Goal: Task Accomplishment & Management: Use online tool/utility

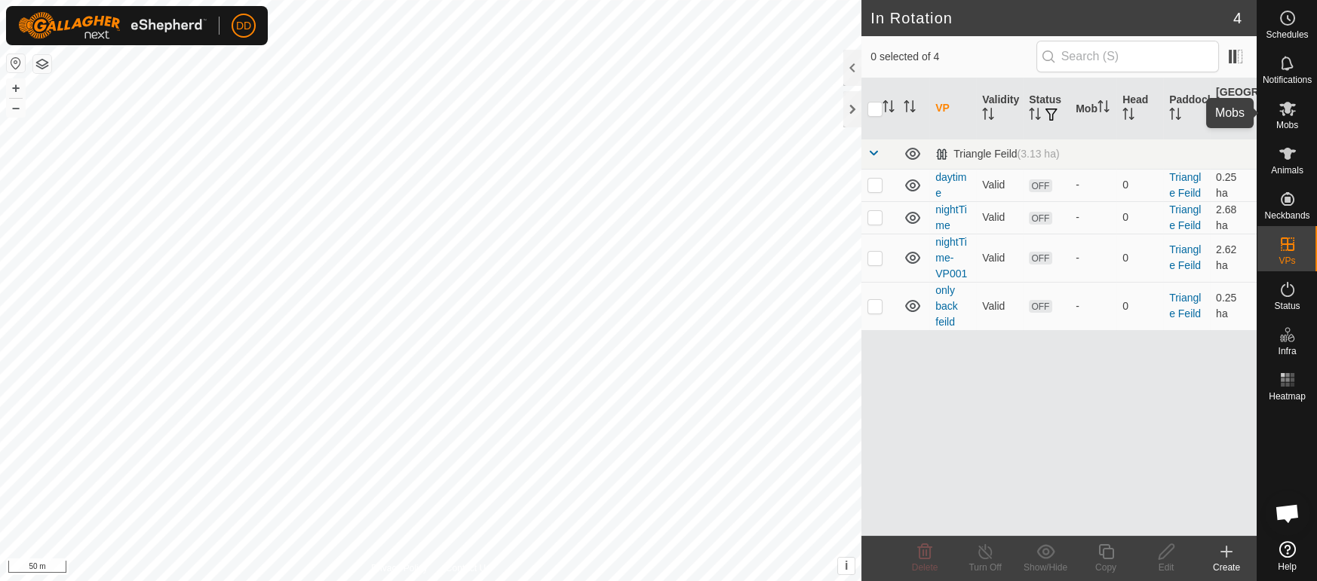
click at [1283, 111] on icon at bounding box center [1287, 109] width 18 height 18
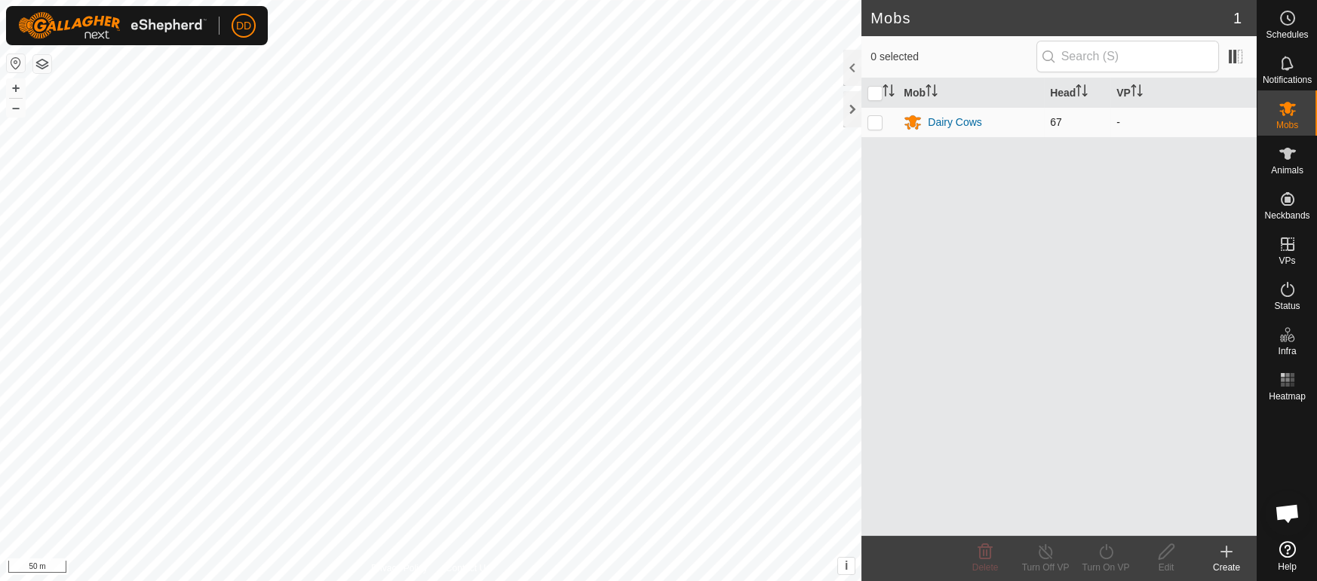
click at [871, 124] on p-checkbox at bounding box center [874, 122] width 15 height 12
checkbox input "true"
click at [1092, 548] on turn-on-svg-icon at bounding box center [1105, 552] width 60 height 18
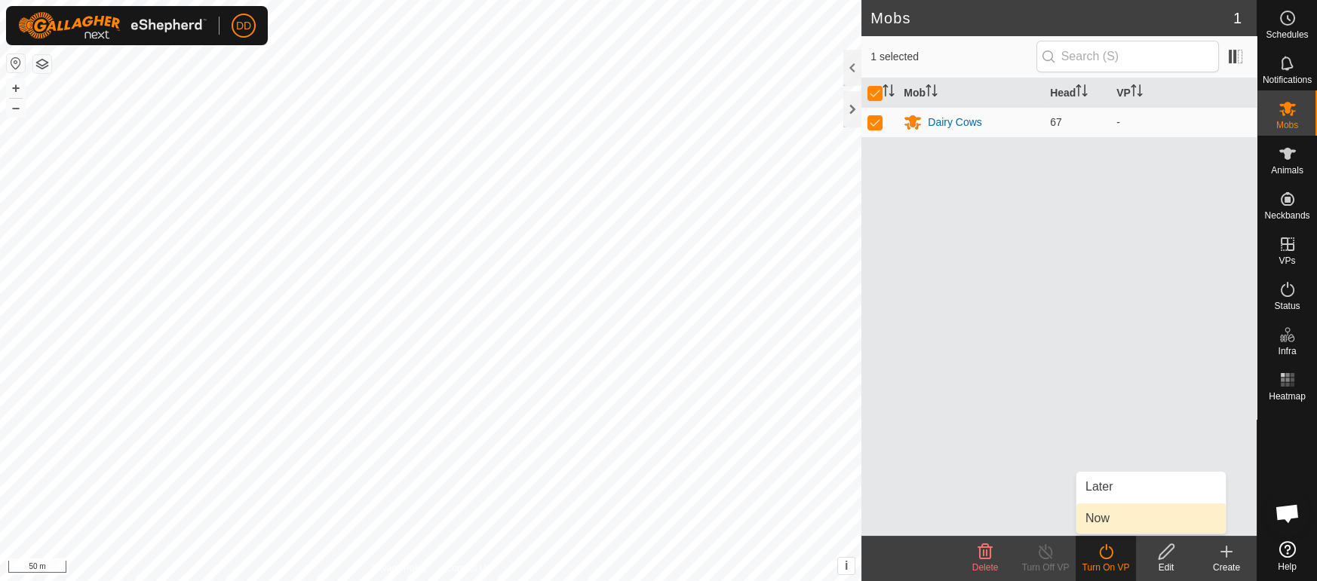
click at [1089, 524] on link "Now" at bounding box center [1150, 519] width 149 height 30
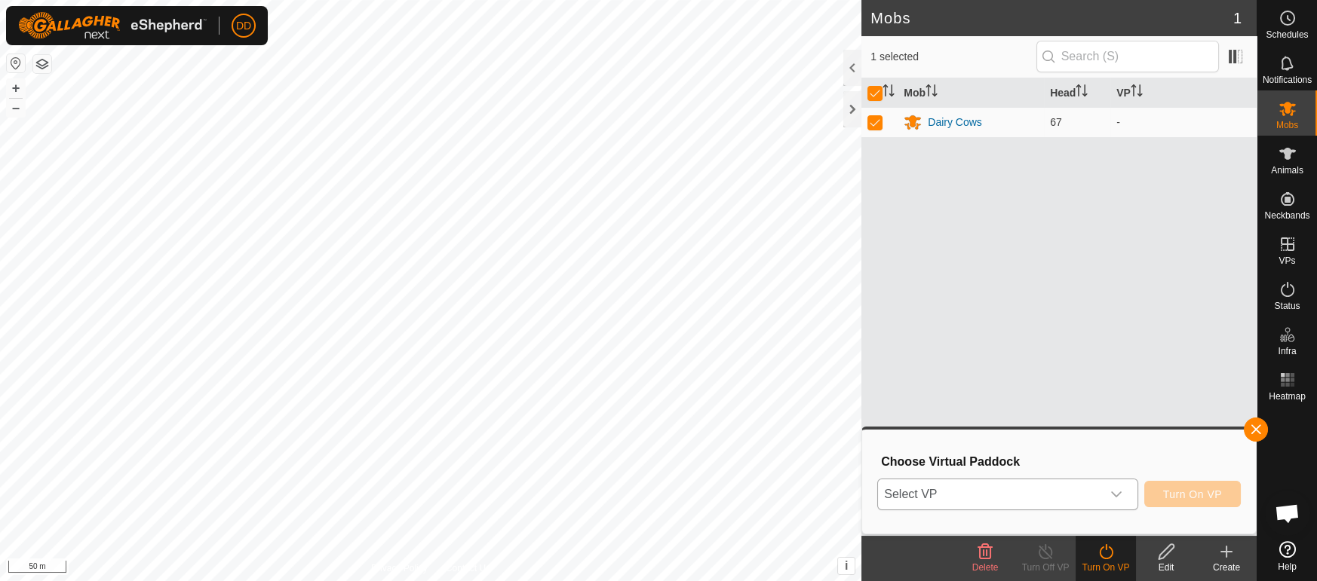
click at [1115, 492] on icon "dropdown trigger" at bounding box center [1116, 495] width 12 height 12
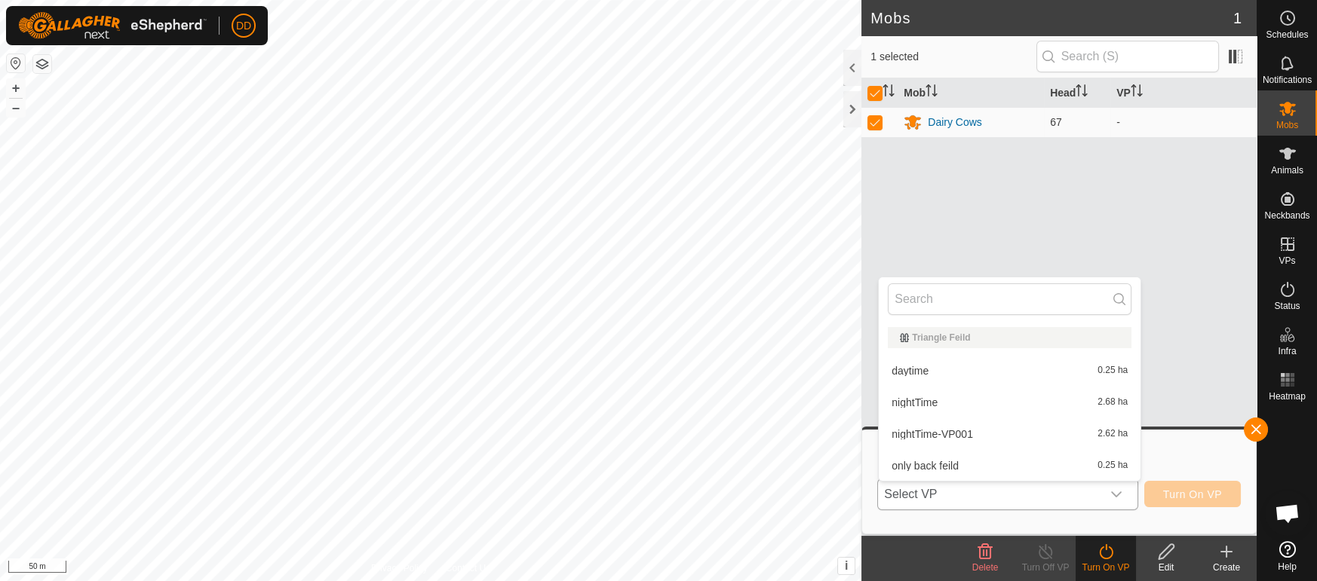
click at [902, 397] on li "nightTime 2.68 ha" at bounding box center [1010, 403] width 262 height 30
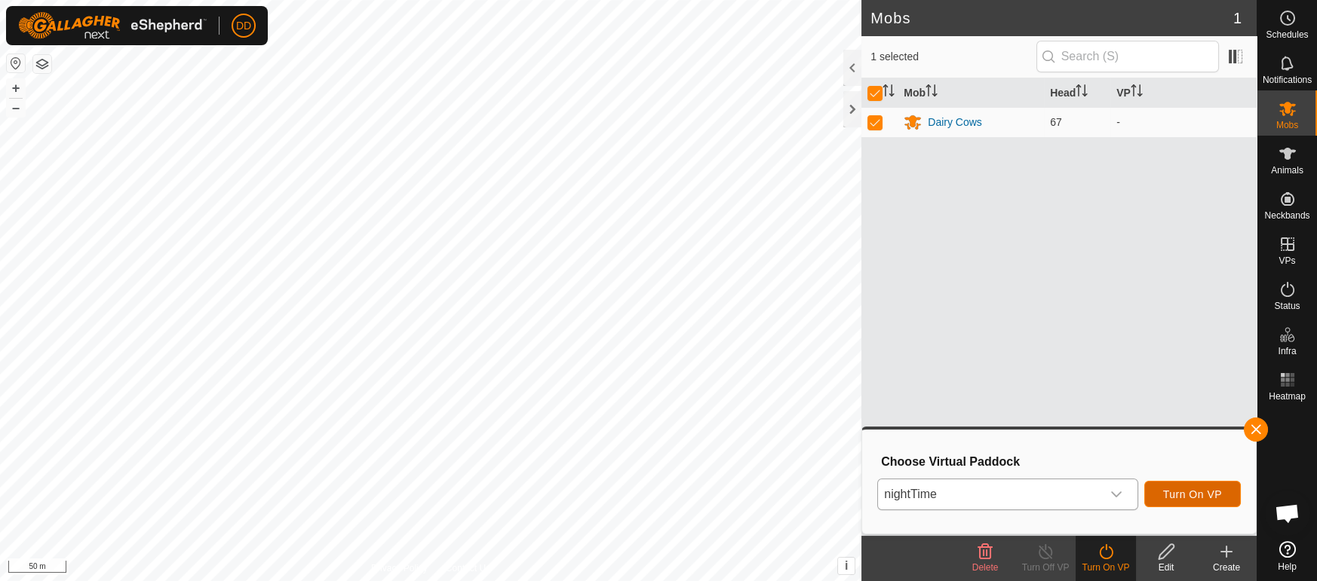
click at [1179, 490] on span "Turn On VP" at bounding box center [1192, 495] width 59 height 12
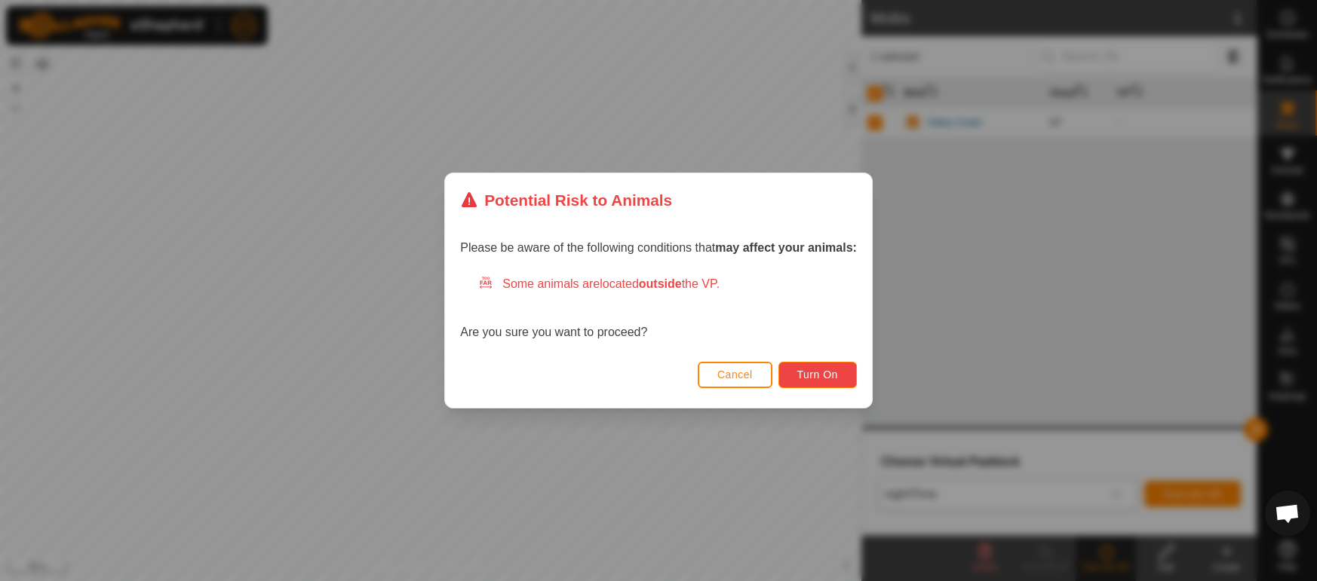
click at [790, 376] on button "Turn On" at bounding box center [817, 375] width 78 height 26
